Goal: Task Accomplishment & Management: Use online tool/utility

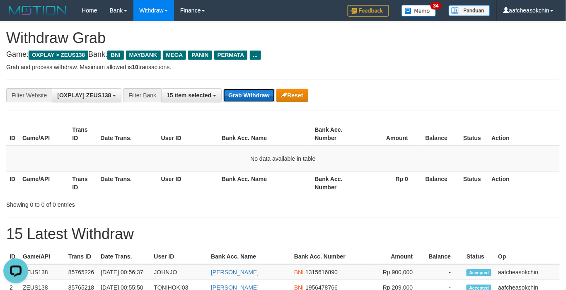
click at [227, 94] on button "Grab Withdraw" at bounding box center [248, 95] width 51 height 13
click at [226, 96] on button "Grab Withdraw" at bounding box center [248, 95] width 51 height 13
click at [250, 99] on button "Grab Withdraw" at bounding box center [248, 95] width 51 height 13
click at [246, 97] on button "Grab Withdraw" at bounding box center [248, 95] width 51 height 13
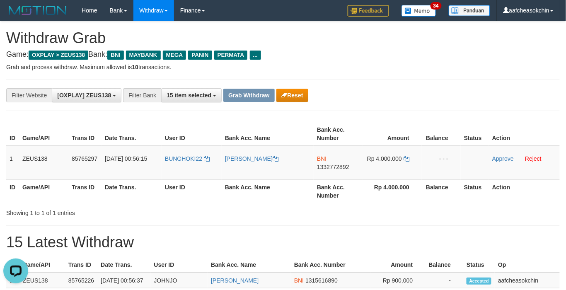
click at [258, 249] on h1 "15 Latest Withdraw" at bounding box center [282, 242] width 553 height 17
click at [326, 169] on span "1332772892" at bounding box center [333, 167] width 32 height 7
click at [391, 159] on span "Rp 4.000.000" at bounding box center [384, 158] width 35 height 7
copy td "4.000.000"
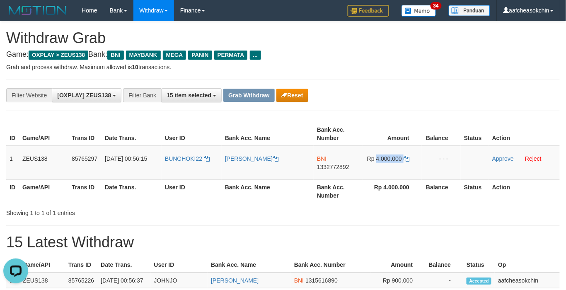
scroll to position [15, 0]
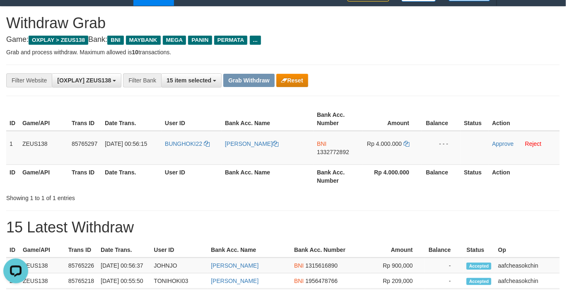
click at [427, 226] on h1 "15 Latest Withdraw" at bounding box center [282, 227] width 553 height 17
click at [500, 142] on link "Approve" at bounding box center [503, 143] width 22 height 7
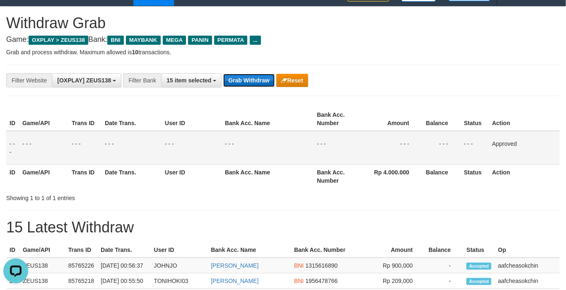
click at [246, 81] on button "Grab Withdraw" at bounding box center [248, 80] width 51 height 13
